Goal: Task Accomplishment & Management: Use online tool/utility

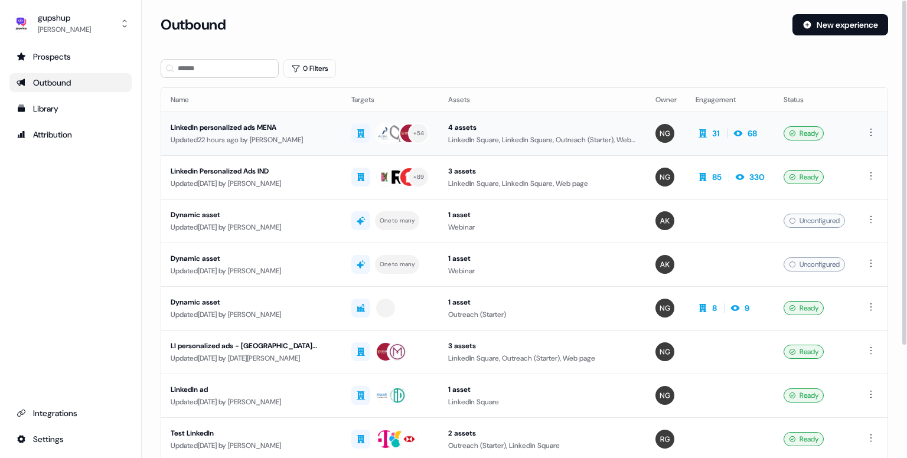
click at [241, 131] on div "LinkedIn personalized ads MENA" at bounding box center [252, 128] width 162 height 12
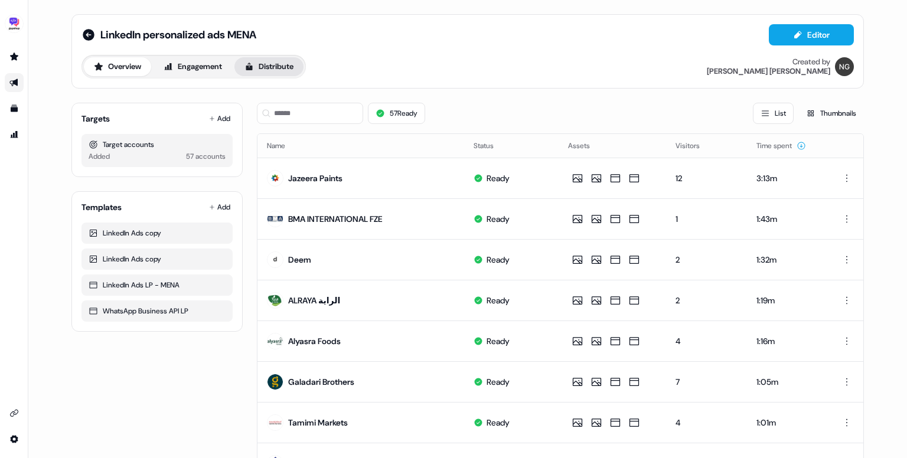
click at [285, 61] on button "Distribute" at bounding box center [269, 66] width 69 height 19
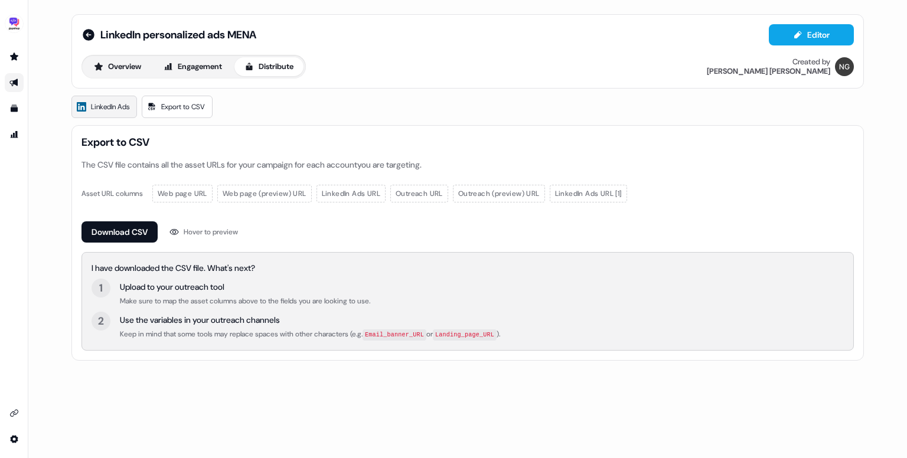
click at [112, 105] on span "LinkedIn Ads" at bounding box center [110, 107] width 38 height 12
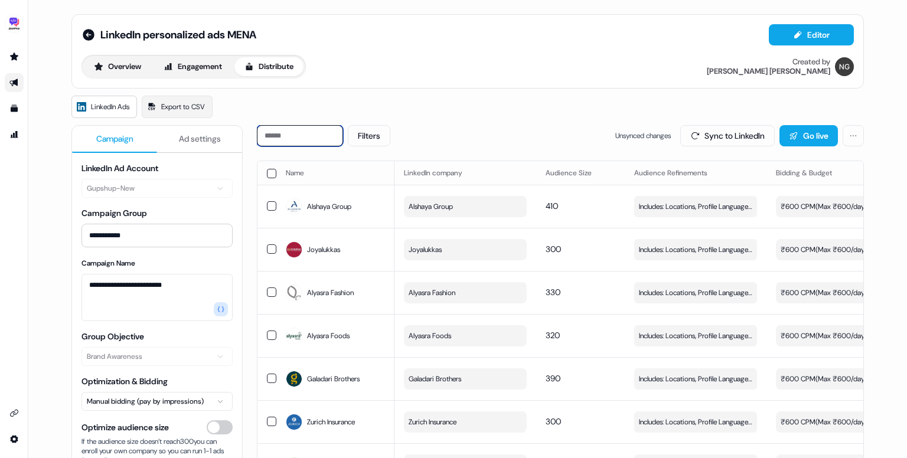
click at [298, 140] on input at bounding box center [300, 135] width 86 height 21
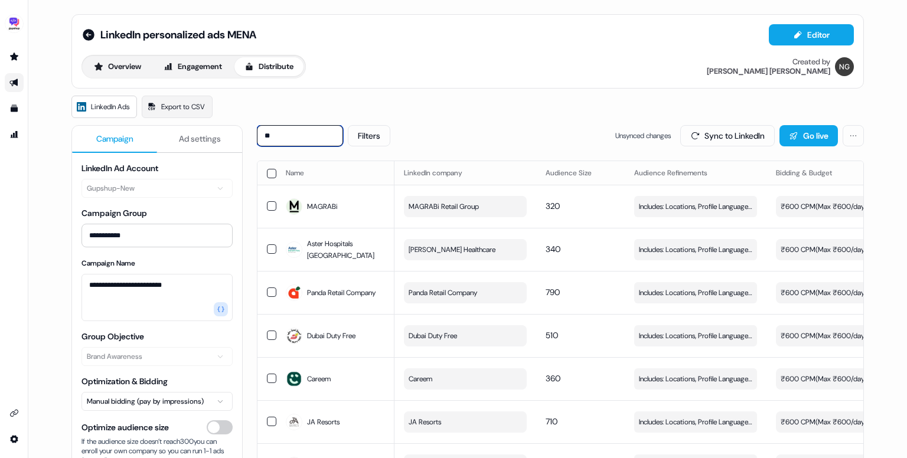
type input "*"
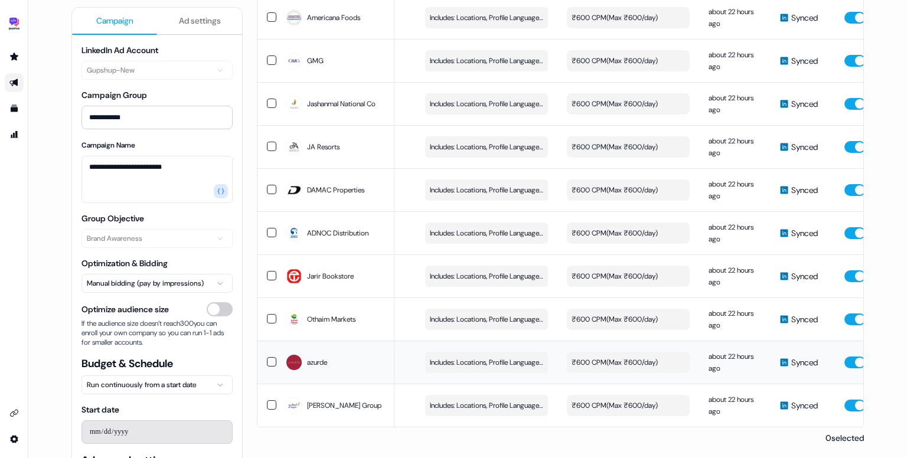
scroll to position [0, 334]
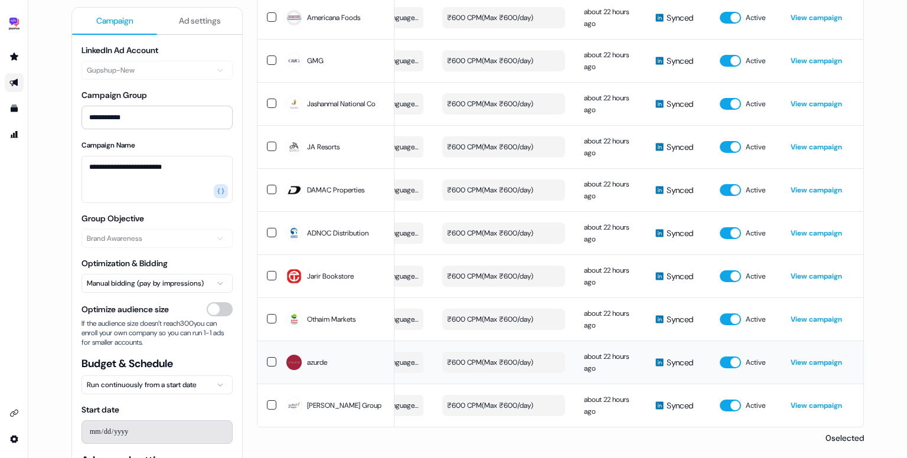
click at [802, 358] on link "View campaign" at bounding box center [816, 362] width 51 height 9
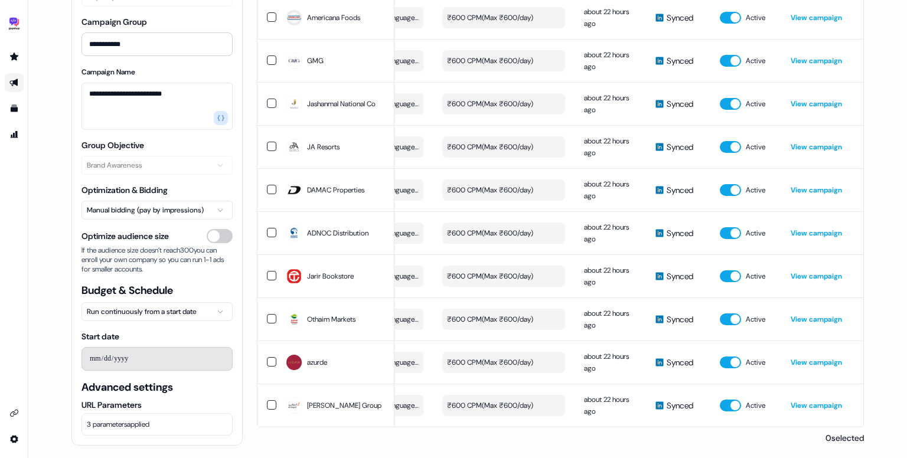
click at [149, 419] on span "3 parameters applied" at bounding box center [118, 425] width 63 height 12
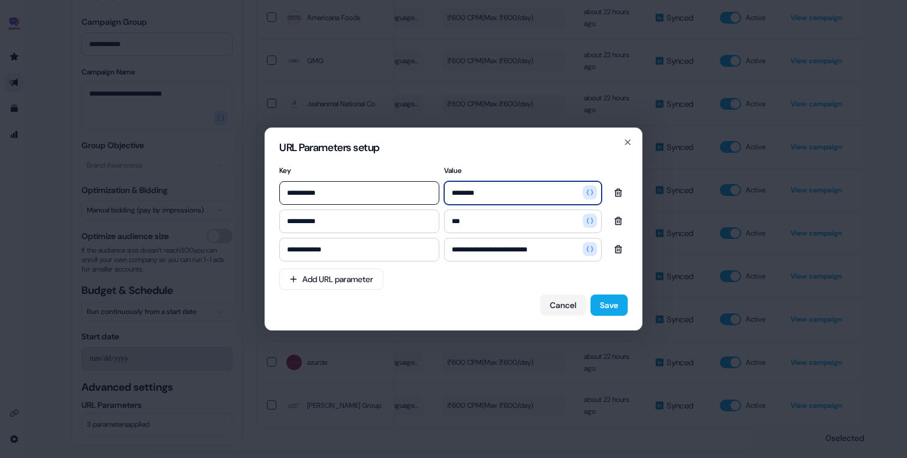
click at [520, 196] on input "********" at bounding box center [523, 193] width 158 height 24
type input "********"
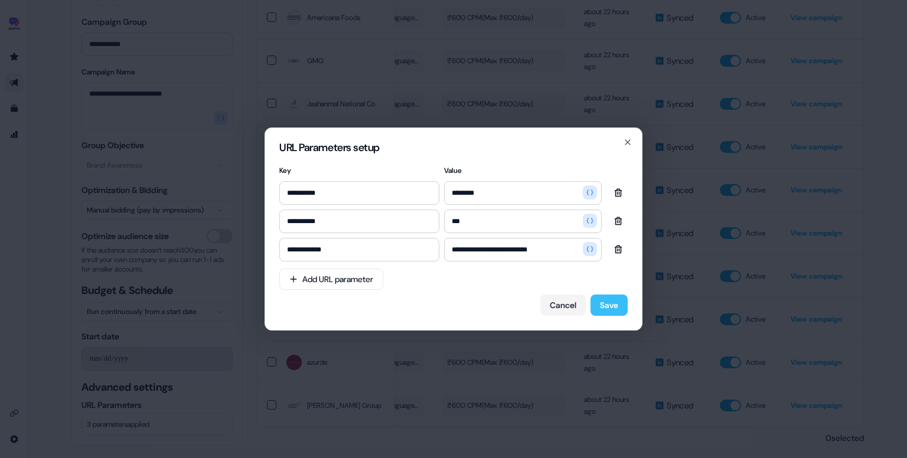
click at [609, 306] on button "Save" at bounding box center [609, 305] width 37 height 21
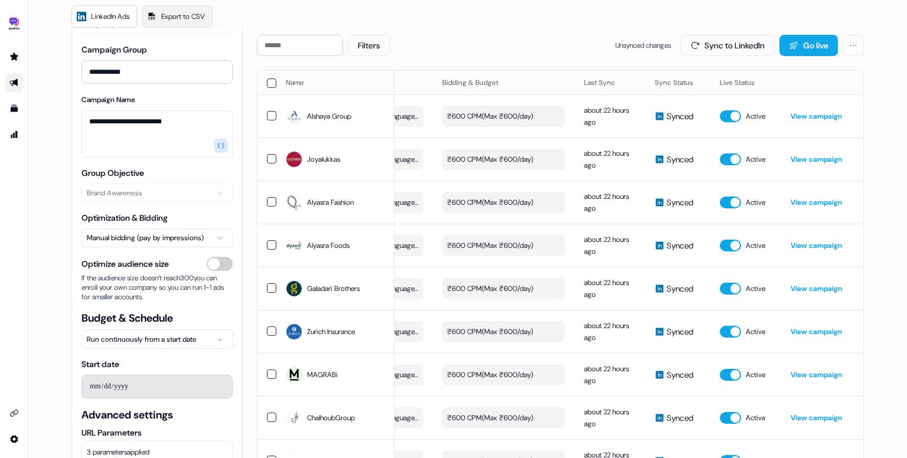
scroll to position [0, 0]
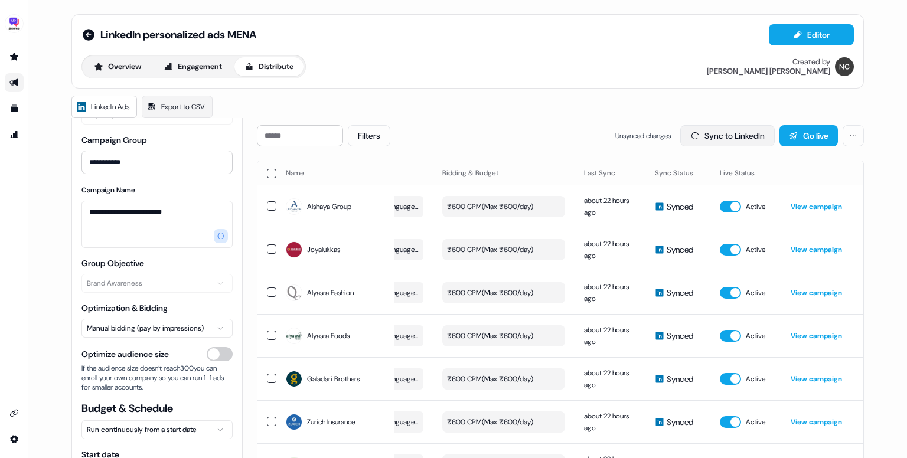
click at [714, 140] on button "Sync to LinkedIn" at bounding box center [727, 135] width 95 height 21
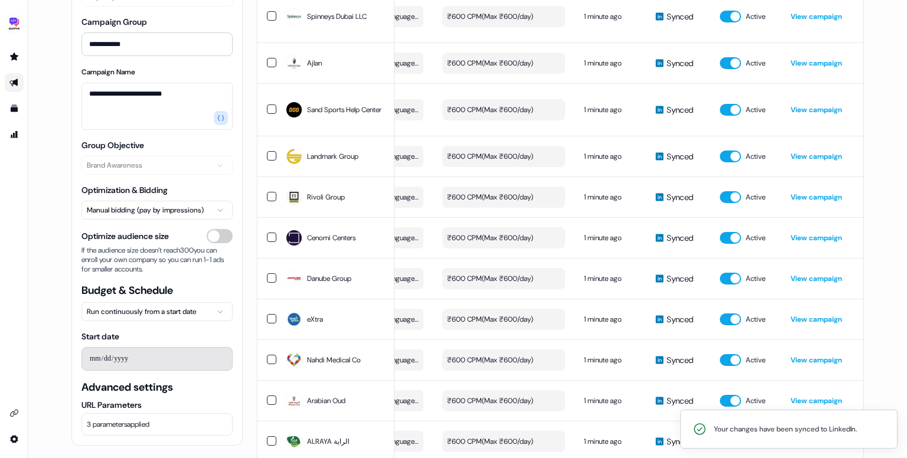
scroll to position [1221, 0]
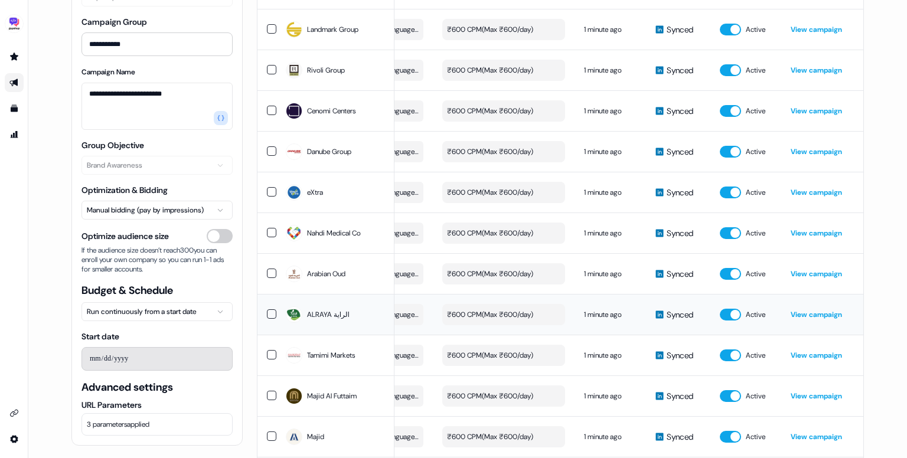
click at [810, 310] on td "View campaign" at bounding box center [822, 314] width 83 height 41
click at [808, 319] on link "View campaign" at bounding box center [816, 314] width 51 height 9
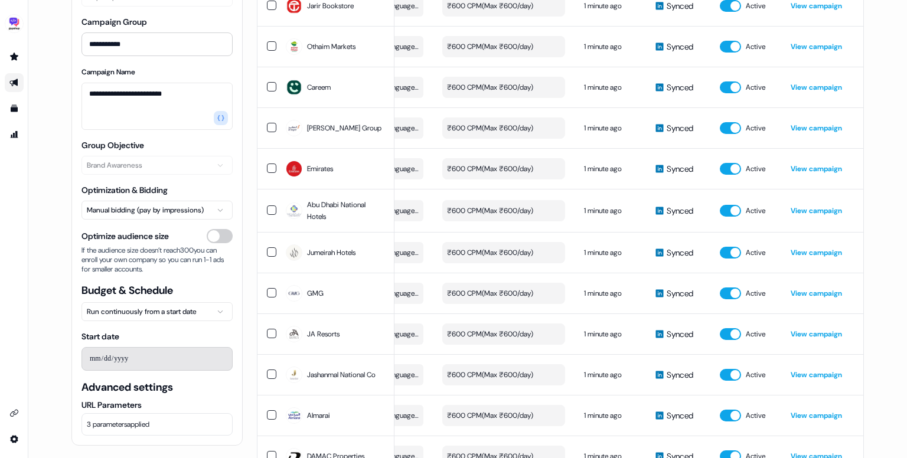
scroll to position [2117, 0]
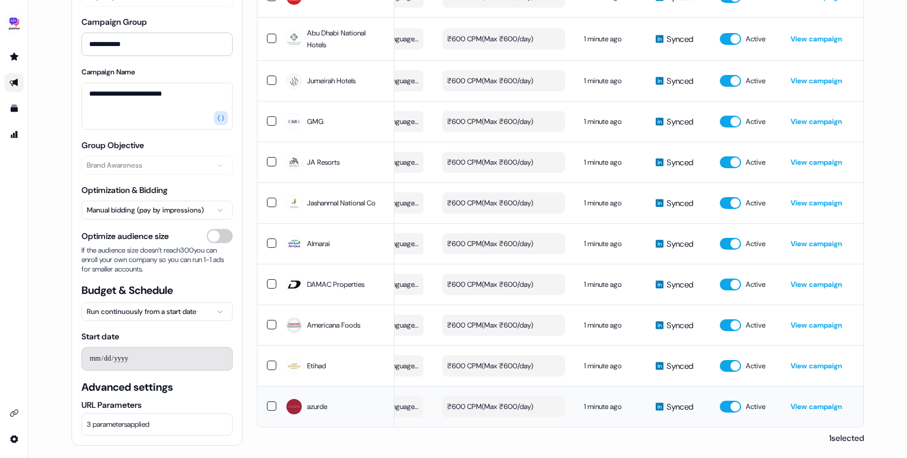
click at [811, 402] on link "View campaign" at bounding box center [816, 406] width 51 height 9
click at [825, 362] on link "View campaign" at bounding box center [816, 366] width 51 height 9
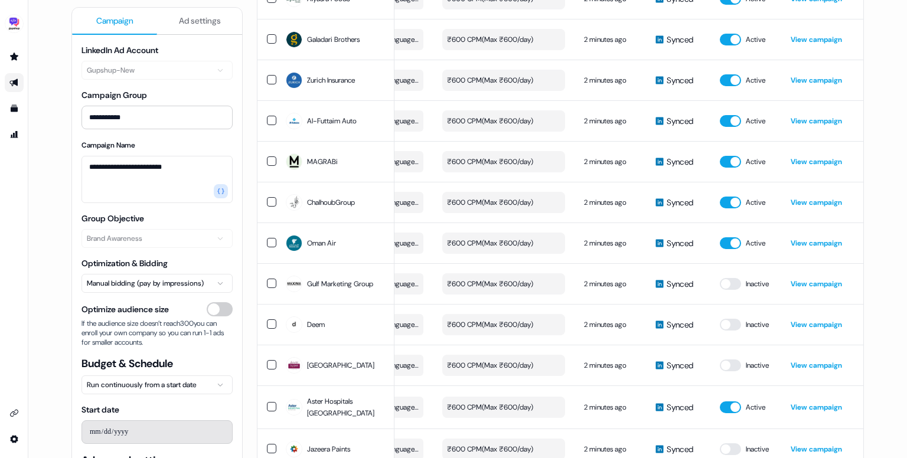
scroll to position [0, 0]
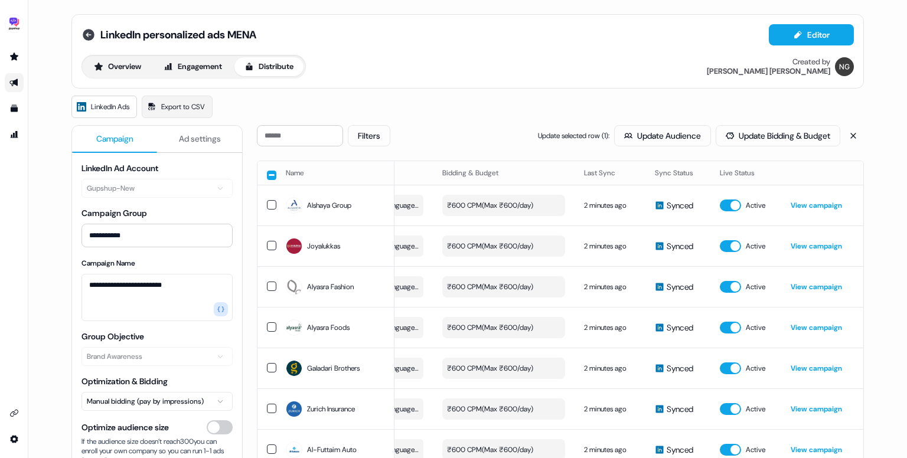
click at [83, 33] on icon at bounding box center [89, 35] width 12 height 12
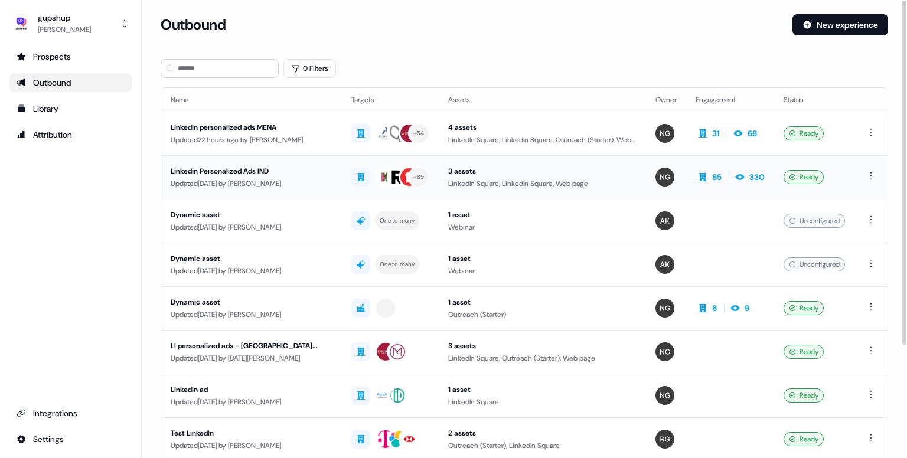
click at [246, 170] on div "Linkedin Personalized Ads IND" at bounding box center [252, 171] width 162 height 12
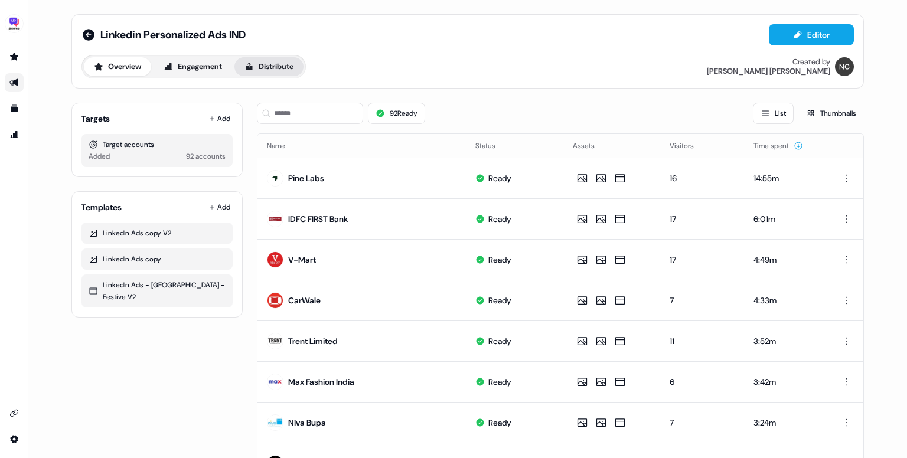
click at [298, 73] on button "Distribute" at bounding box center [269, 66] width 69 height 19
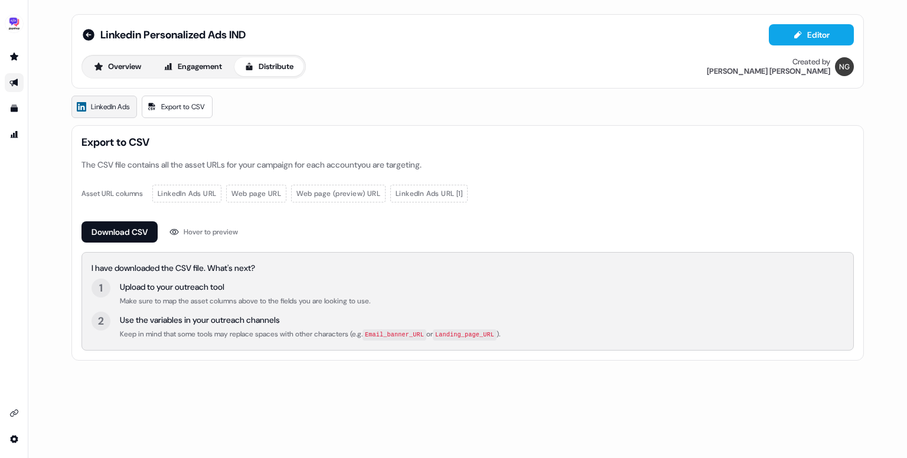
click at [118, 110] on span "LinkedIn Ads" at bounding box center [110, 107] width 38 height 12
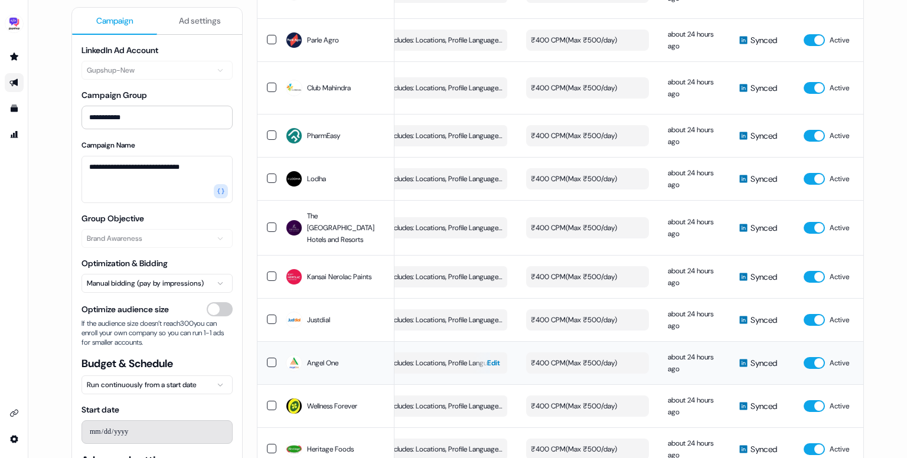
scroll to position [0, 334]
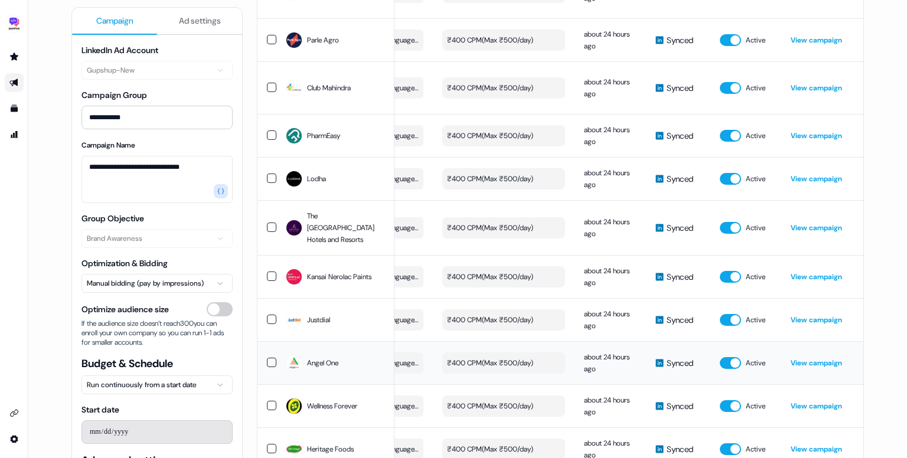
click at [815, 359] on link "View campaign" at bounding box center [816, 363] width 51 height 9
click at [814, 174] on link "View campaign" at bounding box center [816, 178] width 51 height 9
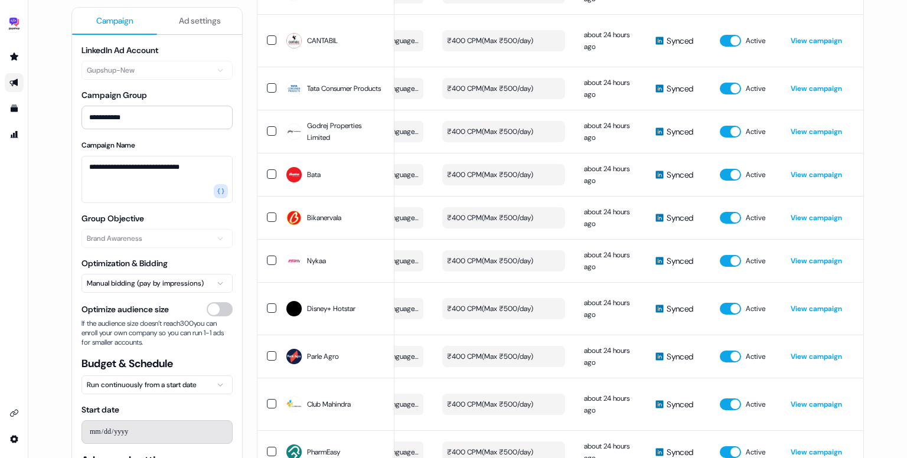
click at [185, 24] on span "Ad settings" at bounding box center [200, 21] width 42 height 12
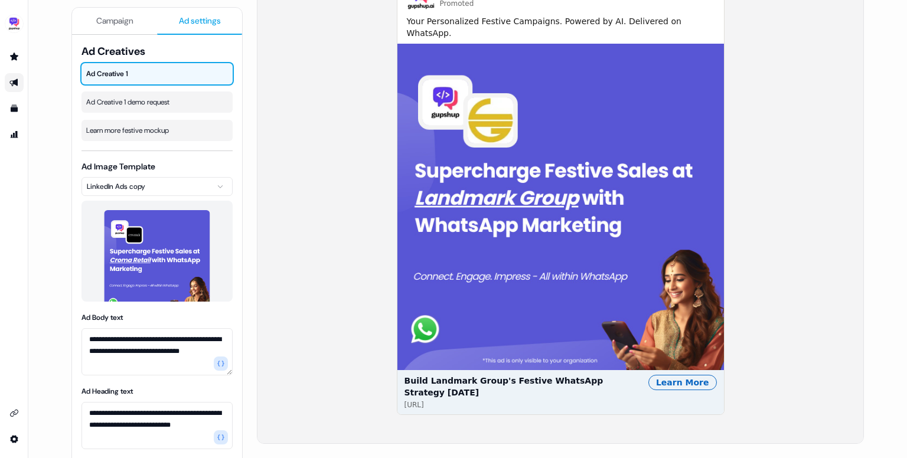
scroll to position [118, 0]
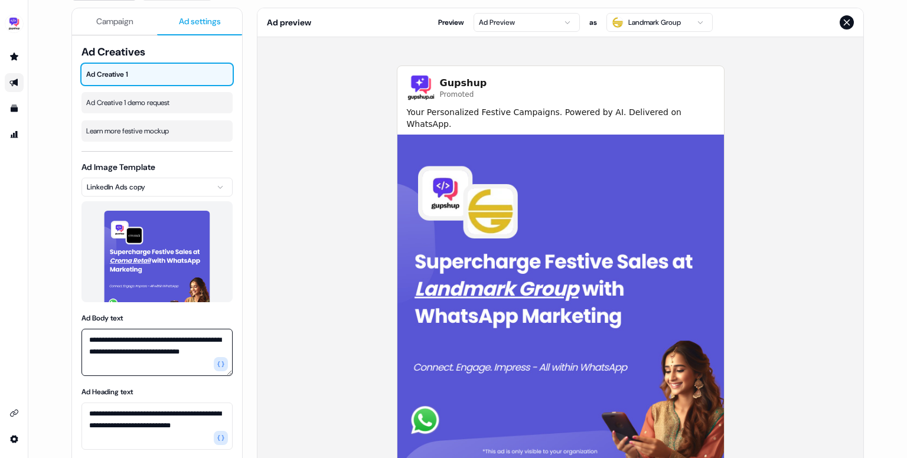
click at [158, 361] on textarea "**********" at bounding box center [157, 352] width 151 height 47
type textarea "**********"
click at [151, 102] on span "Ad Creative 1 demo request" at bounding box center [157, 103] width 142 height 12
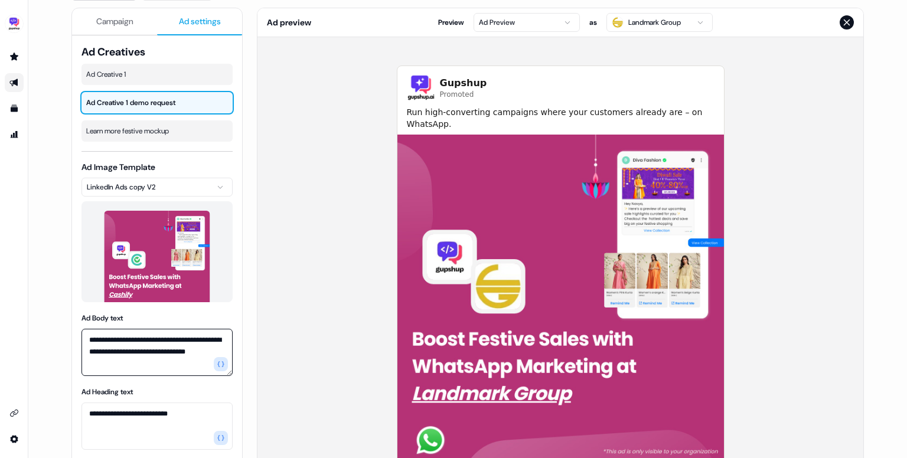
click at [154, 357] on textarea "**********" at bounding box center [157, 352] width 151 height 47
click at [131, 369] on textarea "**********" at bounding box center [157, 352] width 151 height 47
type textarea "**********"
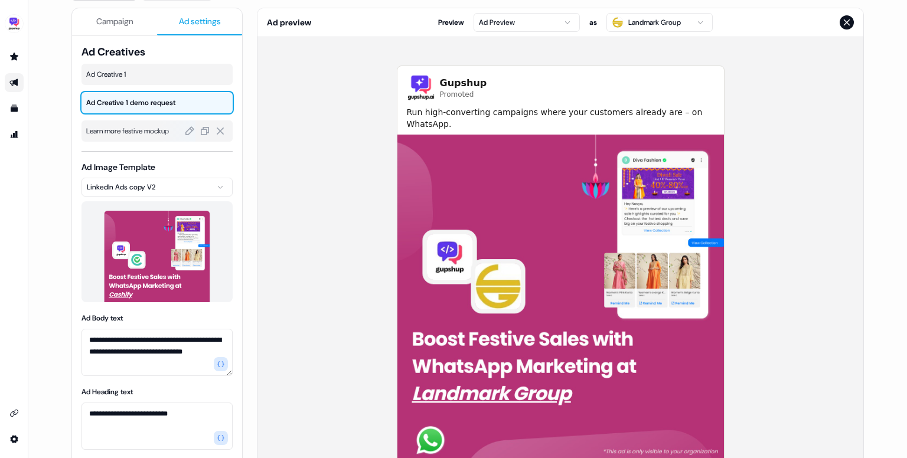
click at [152, 126] on span "Learn more festive mockup" at bounding box center [157, 131] width 142 height 12
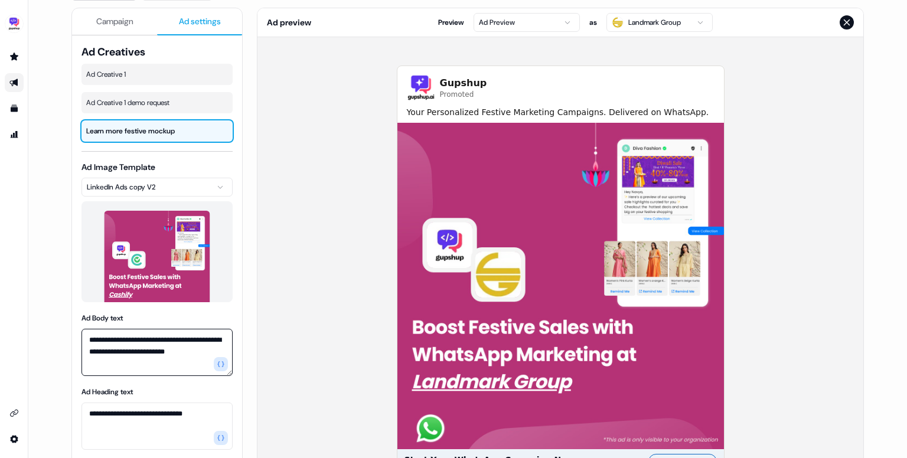
click at [150, 368] on textarea "**********" at bounding box center [157, 352] width 151 height 47
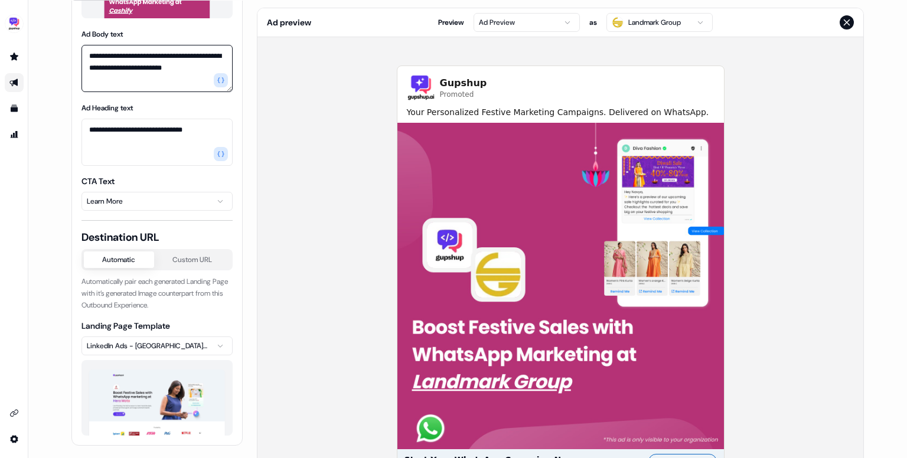
type textarea "**********"
click at [175, 127] on textarea "**********" at bounding box center [157, 142] width 151 height 47
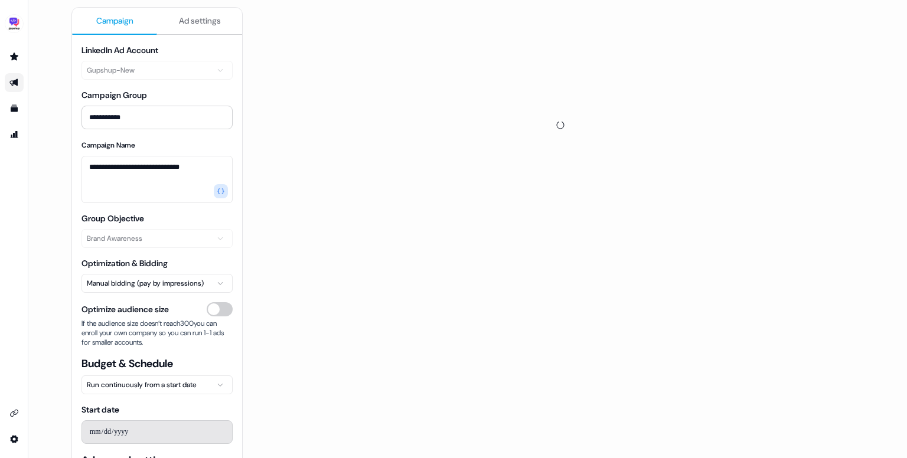
scroll to position [118, 0]
click at [133, 25] on button "Campaign" at bounding box center [114, 21] width 85 height 27
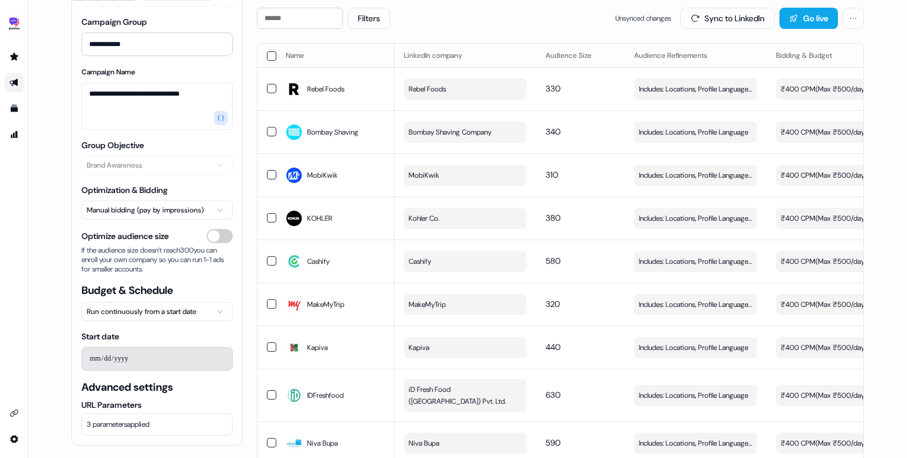
click at [161, 415] on button "3 parameters applied" at bounding box center [157, 424] width 151 height 22
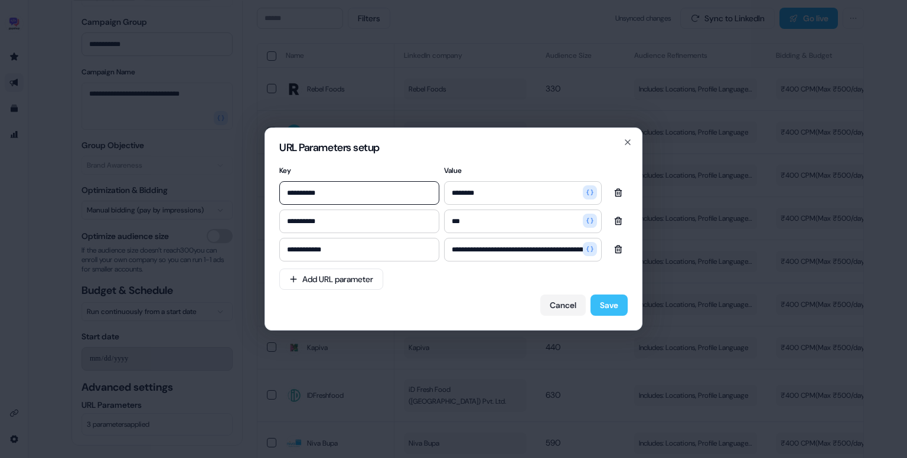
click at [601, 308] on button "Save" at bounding box center [609, 305] width 37 height 21
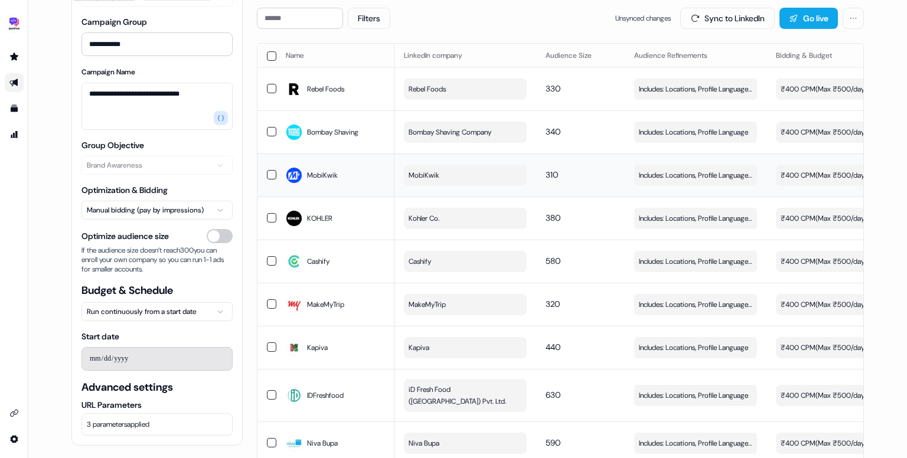
scroll to position [0, 0]
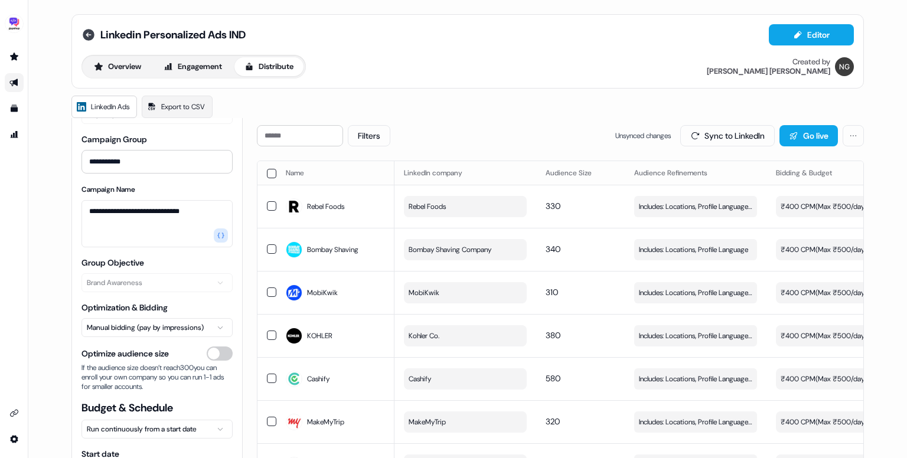
click at [84, 28] on icon at bounding box center [89, 35] width 14 height 14
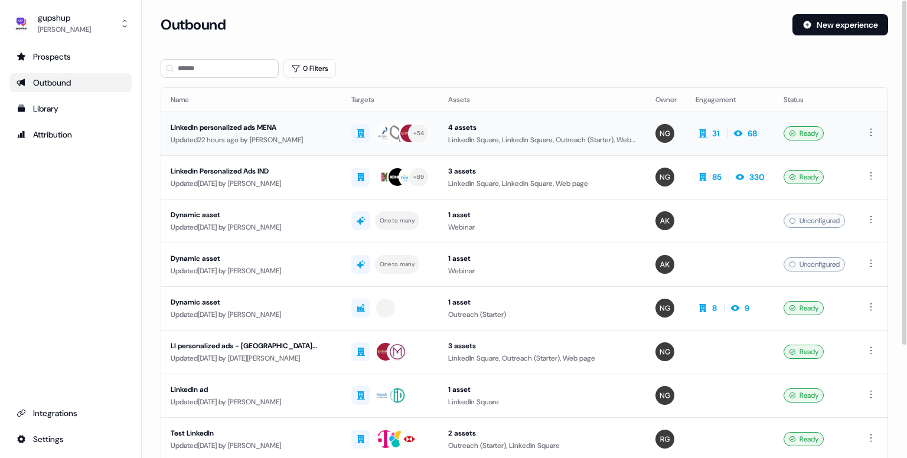
click at [277, 123] on div "LinkedIn personalized ads MENA" at bounding box center [252, 128] width 162 height 12
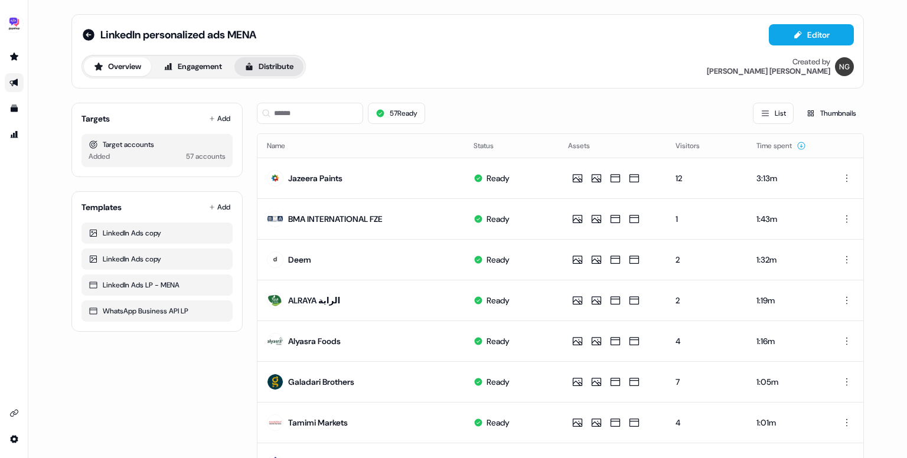
click at [276, 67] on button "Distribute" at bounding box center [269, 66] width 69 height 19
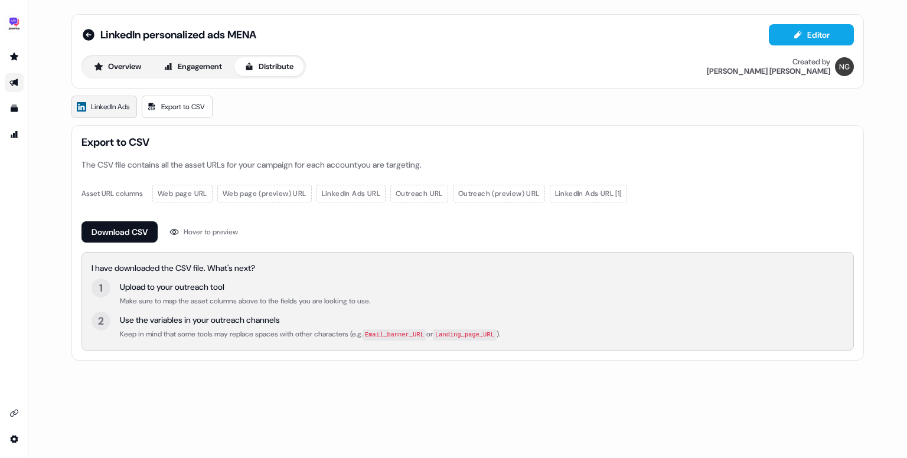
click at [102, 108] on span "LinkedIn Ads" at bounding box center [110, 107] width 38 height 12
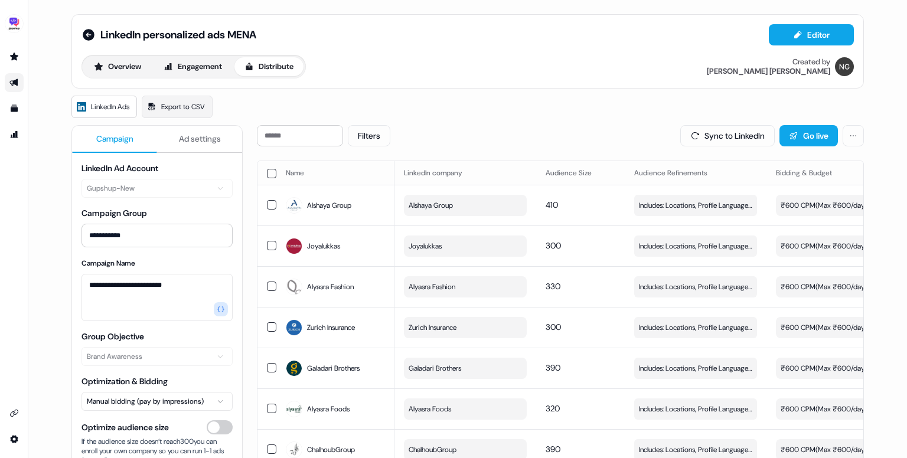
click at [184, 133] on span "Ad settings" at bounding box center [200, 139] width 42 height 12
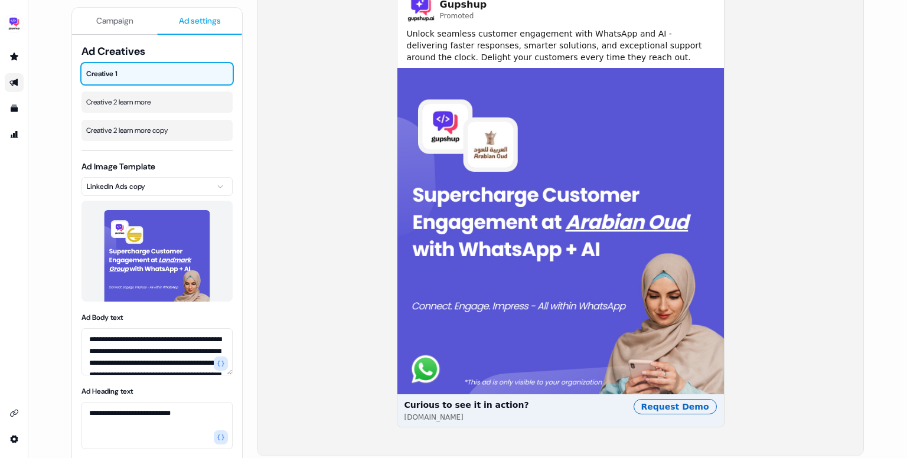
scroll to position [208, 0]
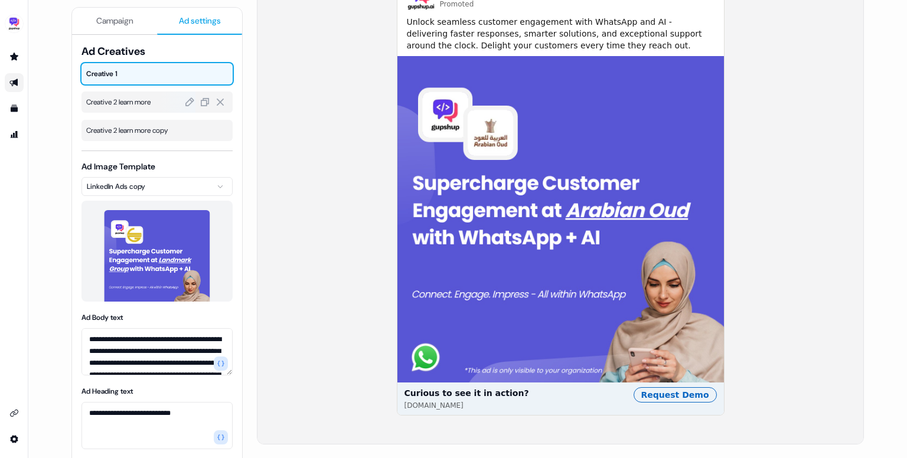
click at [109, 109] on div "Creative 2 learn more" at bounding box center [157, 102] width 151 height 21
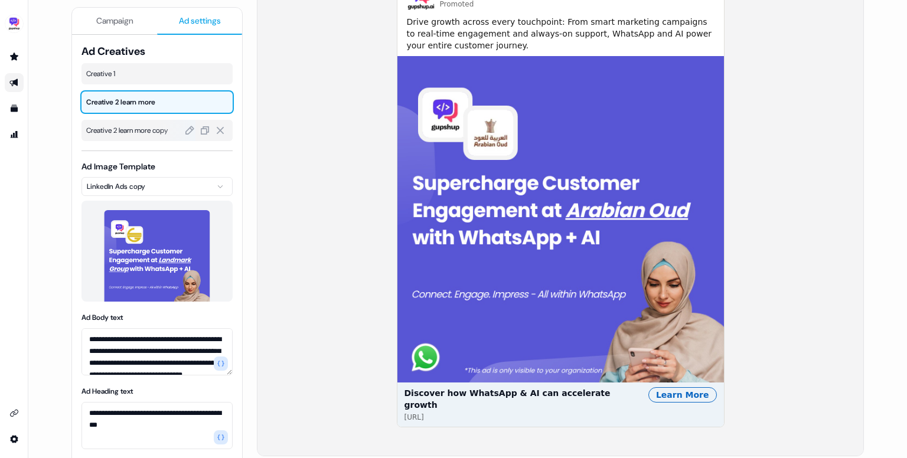
click at [134, 128] on span "Creative 2 learn more copy" at bounding box center [157, 131] width 142 height 12
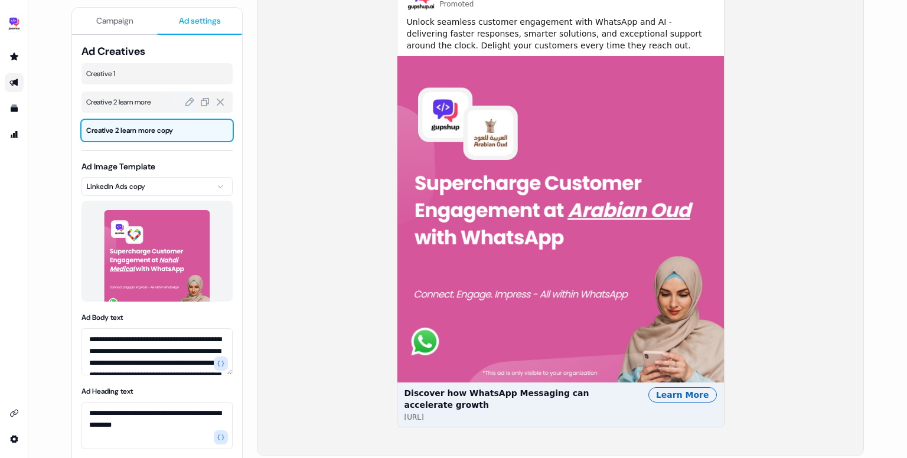
click at [135, 99] on span "Creative 2 learn more" at bounding box center [157, 102] width 142 height 12
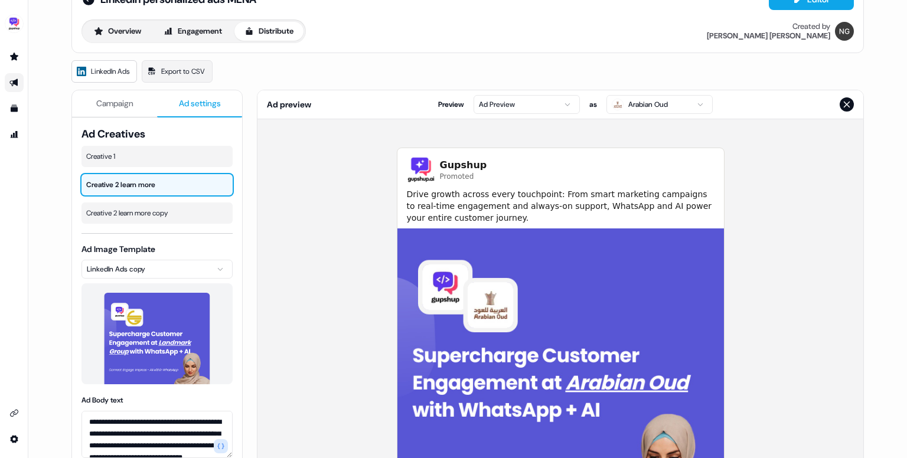
scroll to position [0, 0]
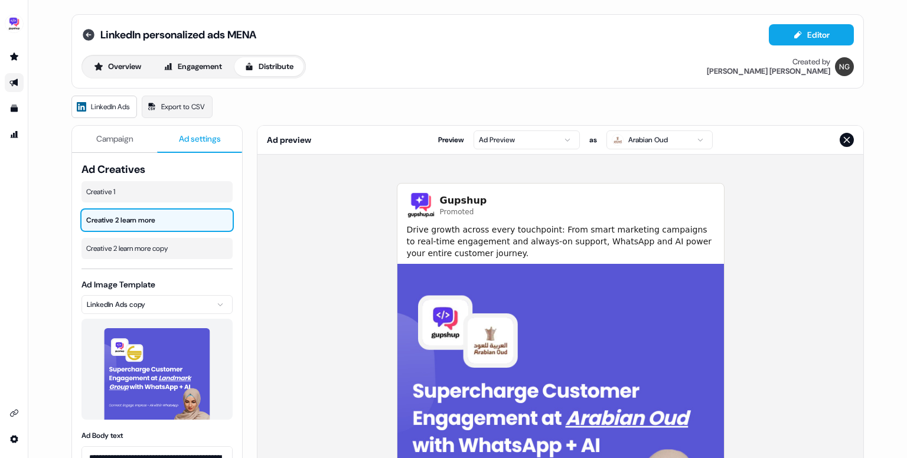
click at [91, 35] on icon at bounding box center [89, 35] width 12 height 12
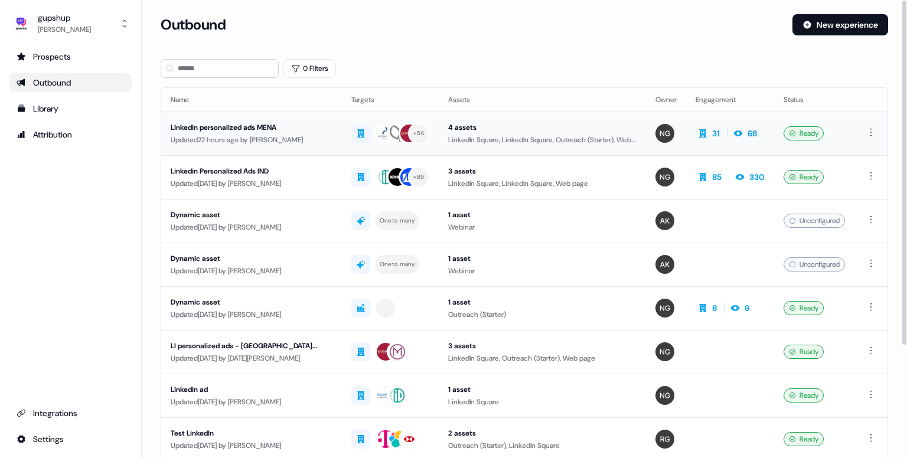
click at [262, 125] on div "LinkedIn personalized ads MENA" at bounding box center [252, 128] width 162 height 12
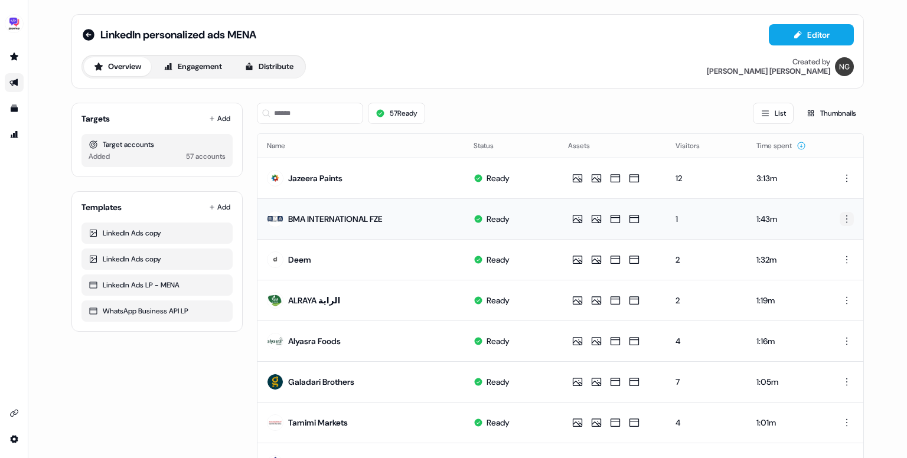
click at [841, 221] on html "For the best experience switch devices to a bigger screen. Go to [DOMAIN_NAME] …" at bounding box center [453, 229] width 907 height 458
click at [278, 57] on html "For the best experience switch devices to a bigger screen. Go to [DOMAIN_NAME] …" at bounding box center [453, 229] width 907 height 458
click at [278, 57] on button "Distribute" at bounding box center [269, 66] width 69 height 19
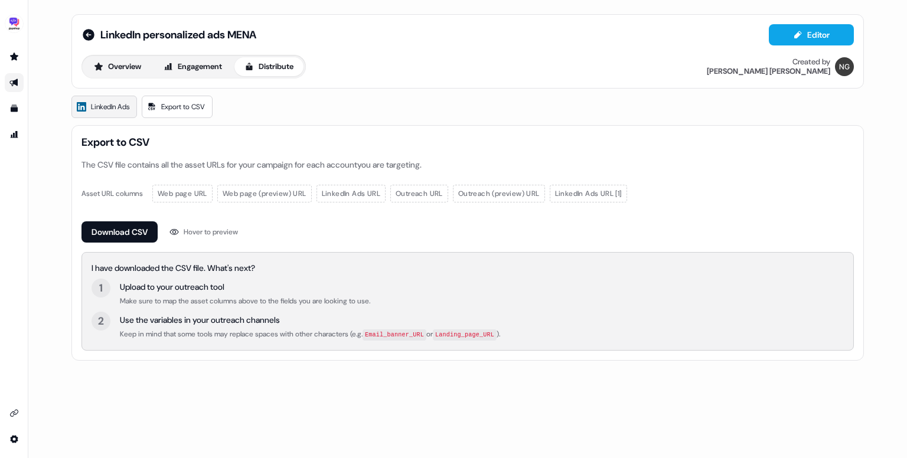
click at [119, 105] on span "LinkedIn Ads" at bounding box center [110, 107] width 38 height 12
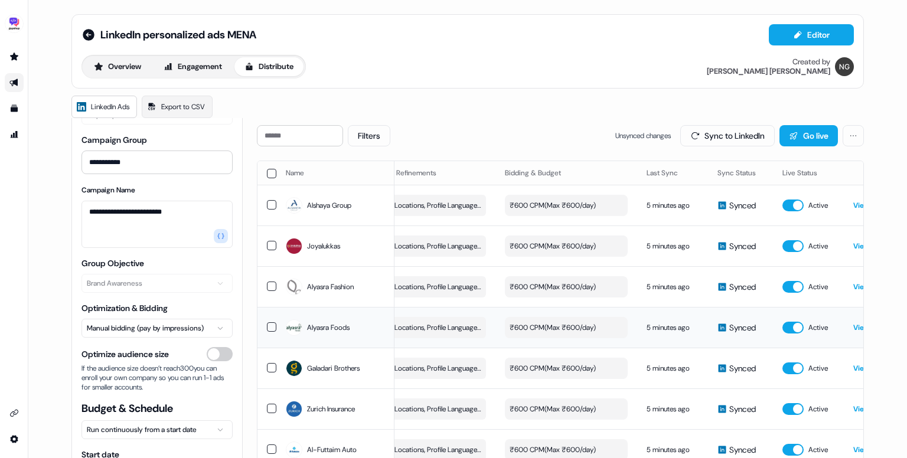
scroll to position [0, 334]
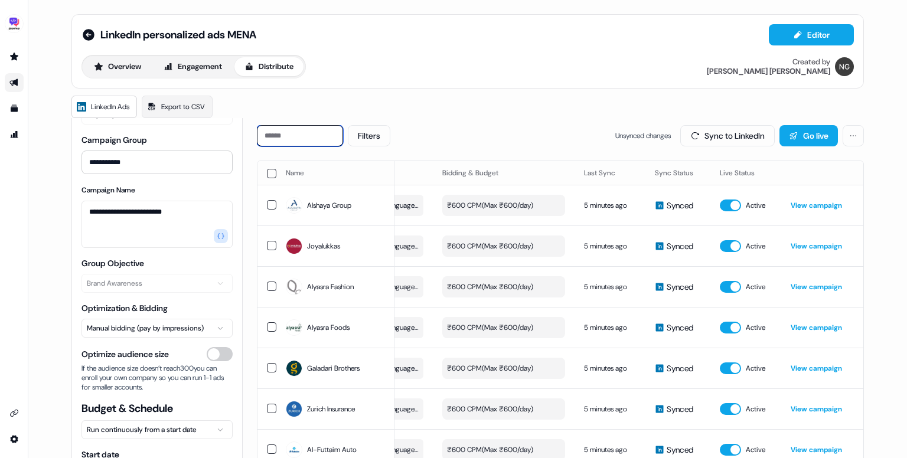
click at [293, 139] on input at bounding box center [300, 135] width 86 height 21
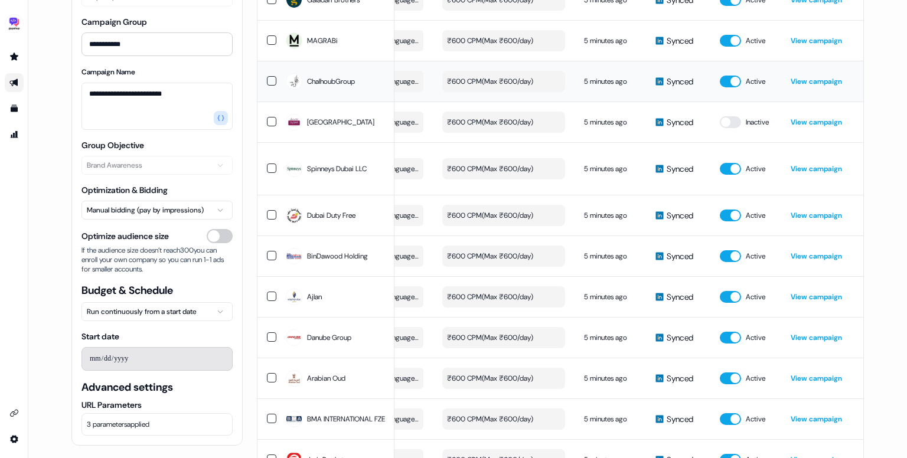
scroll to position [346, 0]
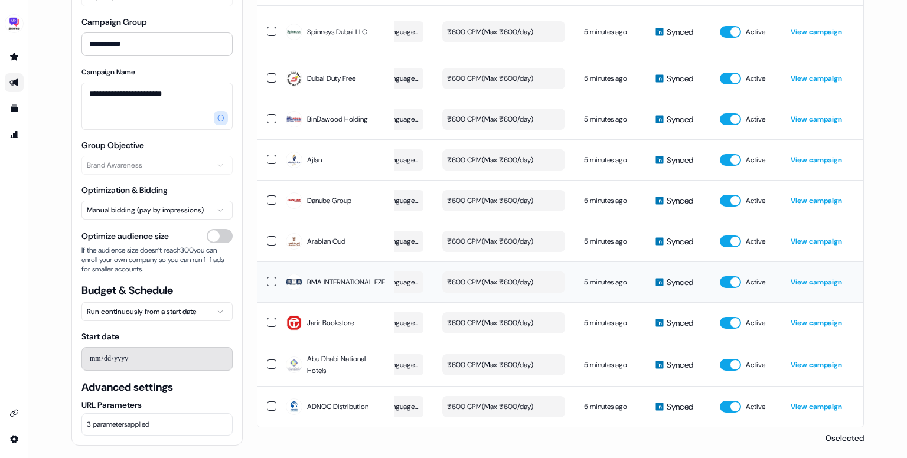
type input "*"
click at [805, 278] on link "View campaign" at bounding box center [816, 282] width 51 height 9
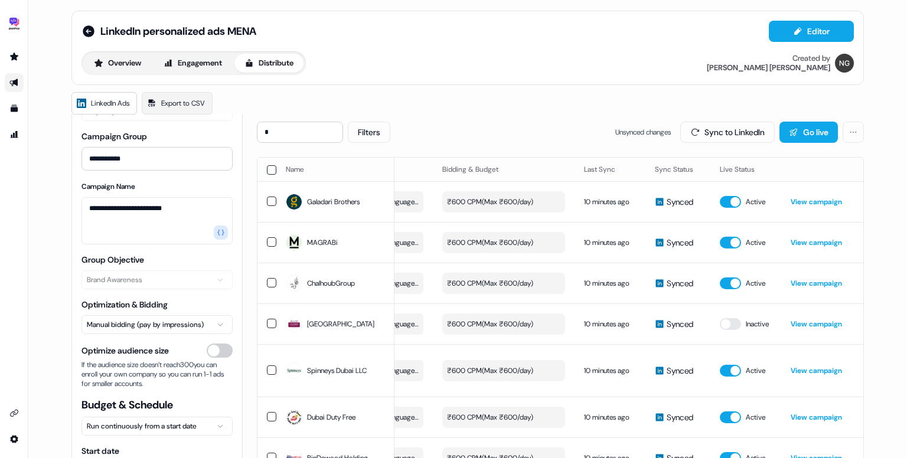
scroll to position [0, 0]
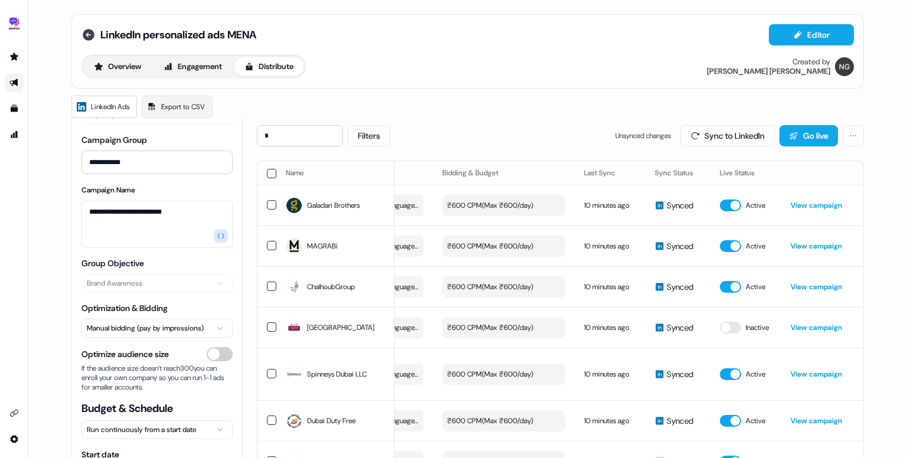
click at [82, 31] on icon at bounding box center [89, 35] width 14 height 14
